Goal: Task Accomplishment & Management: Manage account settings

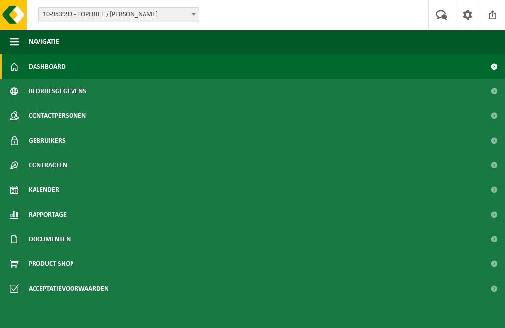
click at [44, 193] on span "Kalender" at bounding box center [44, 189] width 31 height 25
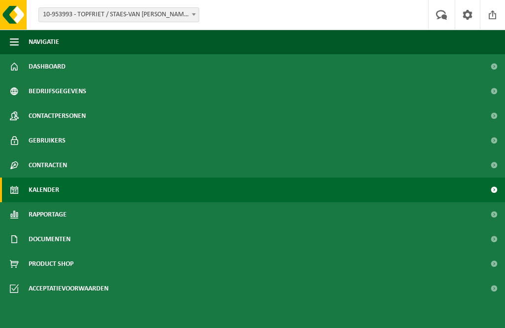
click at [485, 190] on span at bounding box center [494, 189] width 22 height 25
click at [25, 193] on link "Kalender" at bounding box center [252, 189] width 505 height 25
click at [17, 187] on span at bounding box center [14, 189] width 9 height 25
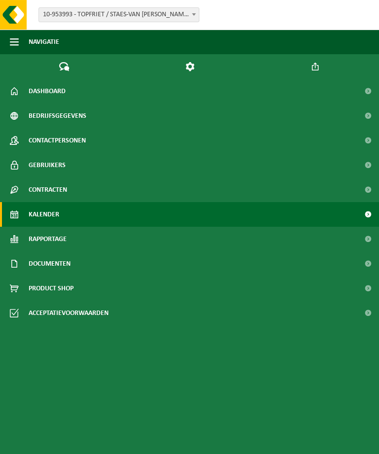
click at [47, 216] on span "Kalender" at bounding box center [44, 214] width 31 height 25
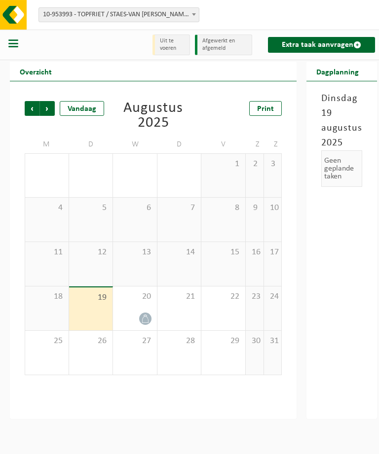
click at [136, 313] on div at bounding box center [135, 318] width 34 height 13
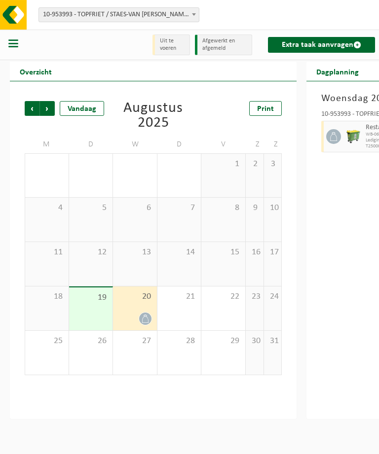
click at [49, 107] on span "Volgende" at bounding box center [47, 108] width 15 height 15
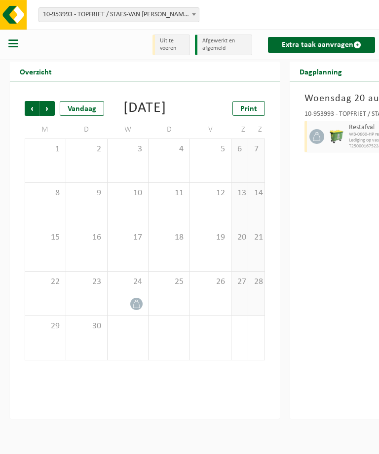
click at [50, 107] on span "Volgende" at bounding box center [47, 108] width 15 height 15
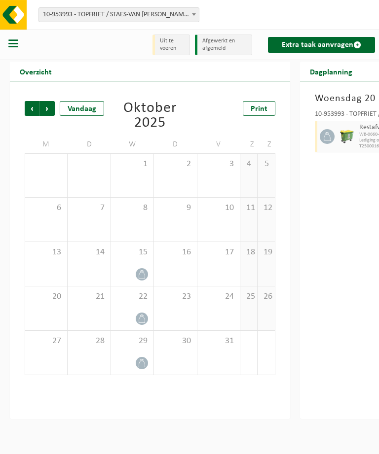
click at [134, 362] on div at bounding box center [132, 362] width 33 height 13
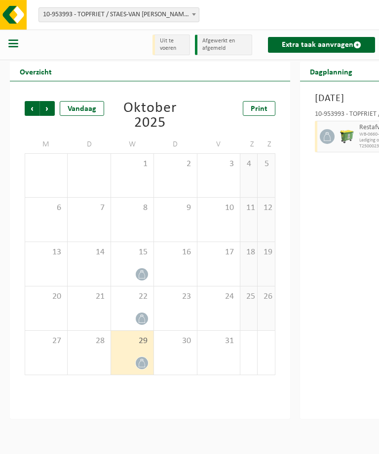
scroll to position [0, 96]
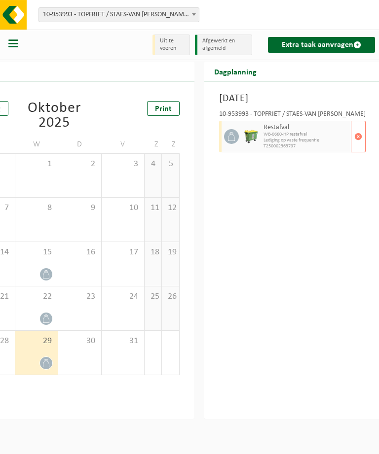
click at [354, 141] on span "button" at bounding box center [358, 137] width 8 height 20
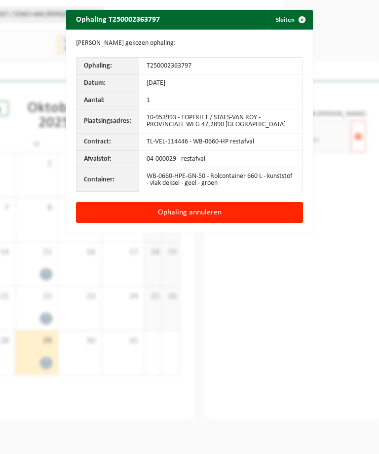
click at [219, 213] on button "Ophaling annuleren" at bounding box center [189, 212] width 227 height 21
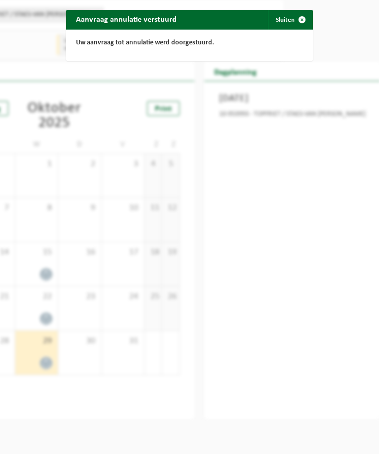
click at [278, 19] on button "Sluiten" at bounding box center [290, 20] width 44 height 20
